Goal: Navigation & Orientation: Find specific page/section

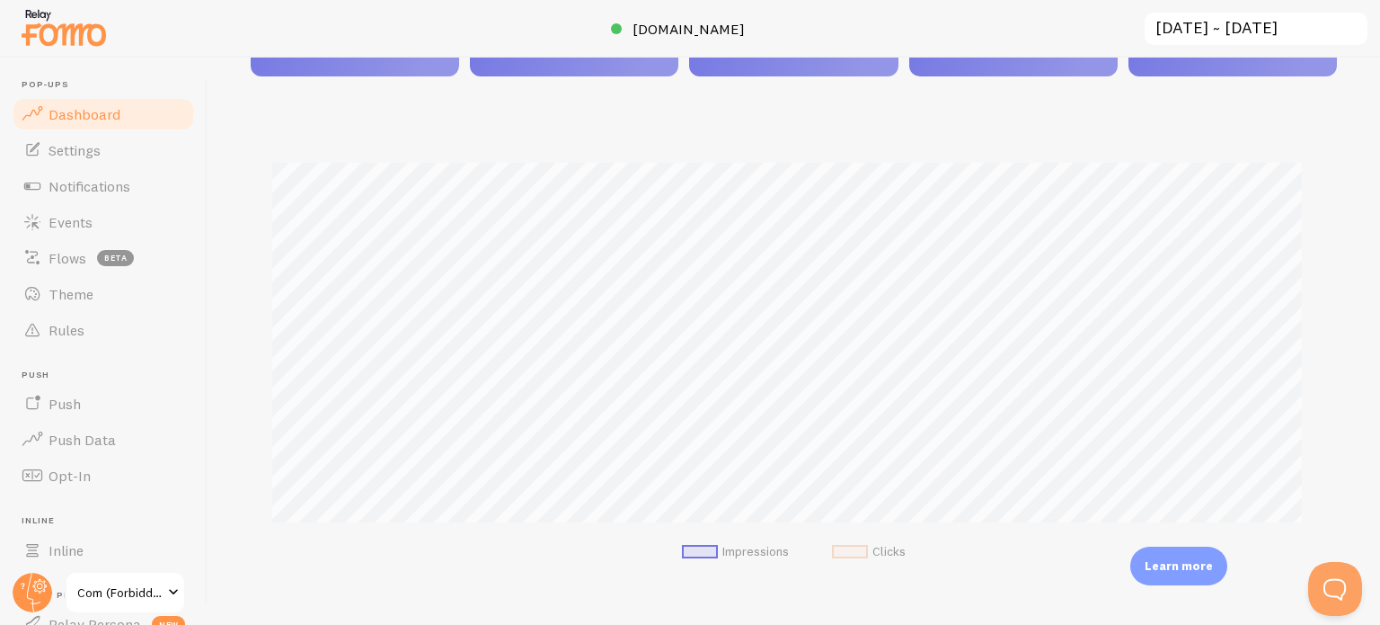
scroll to position [359, 0]
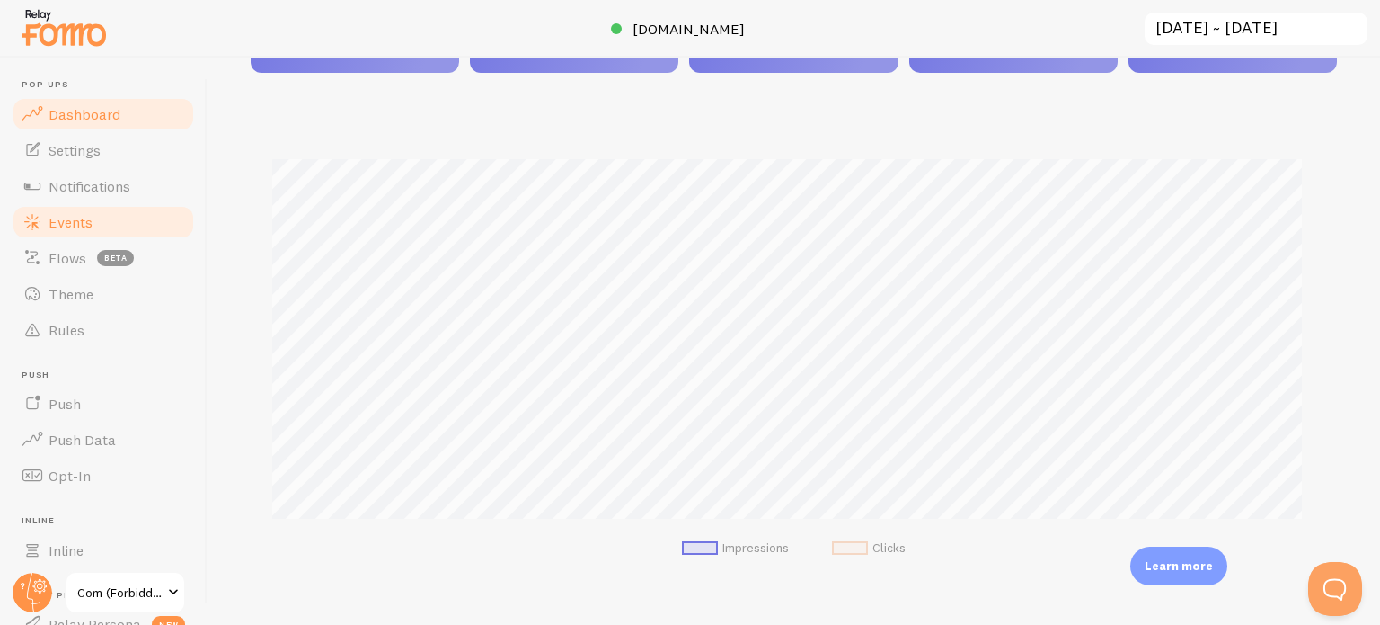
click at [114, 215] on link "Events" at bounding box center [103, 222] width 185 height 36
